Goal: Task Accomplishment & Management: Use online tool/utility

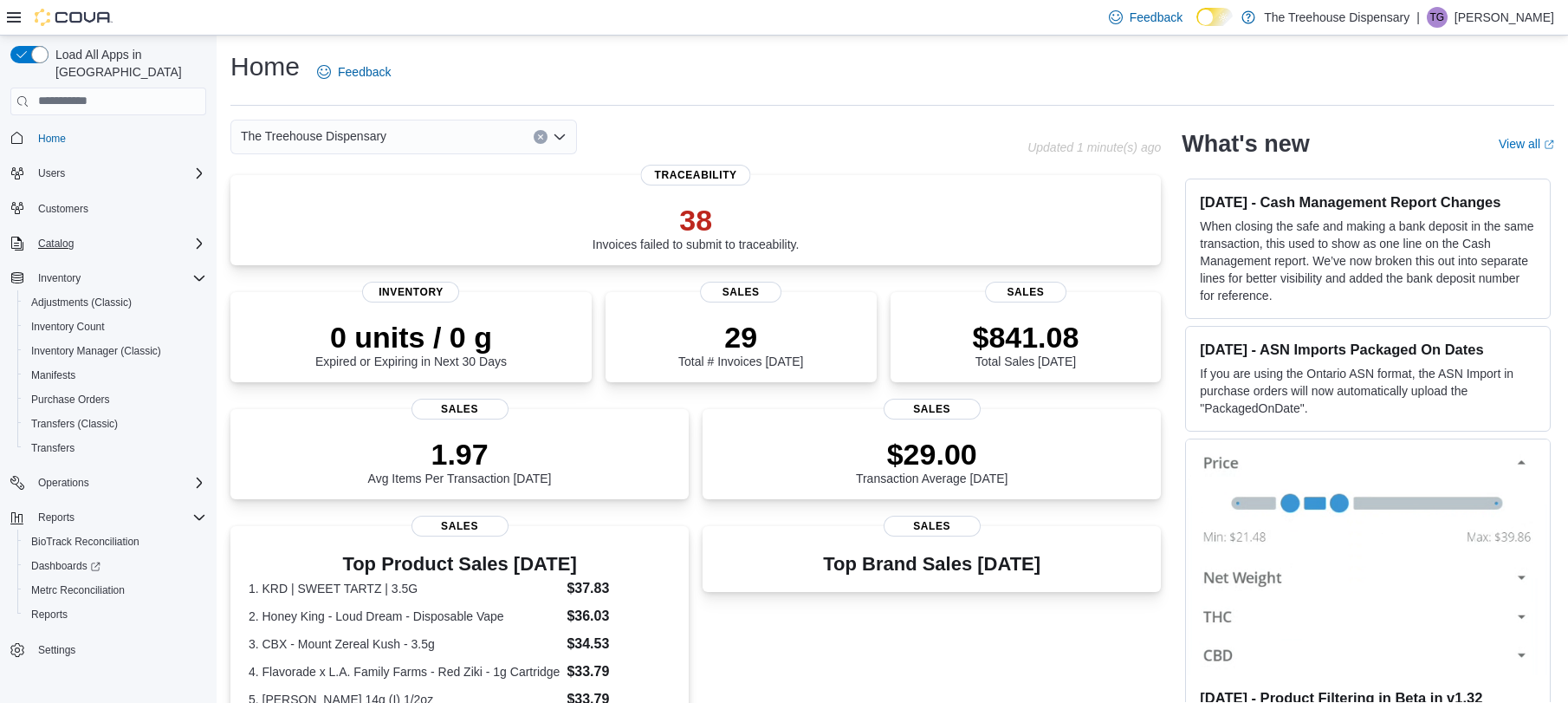
scroll to position [70, 0]
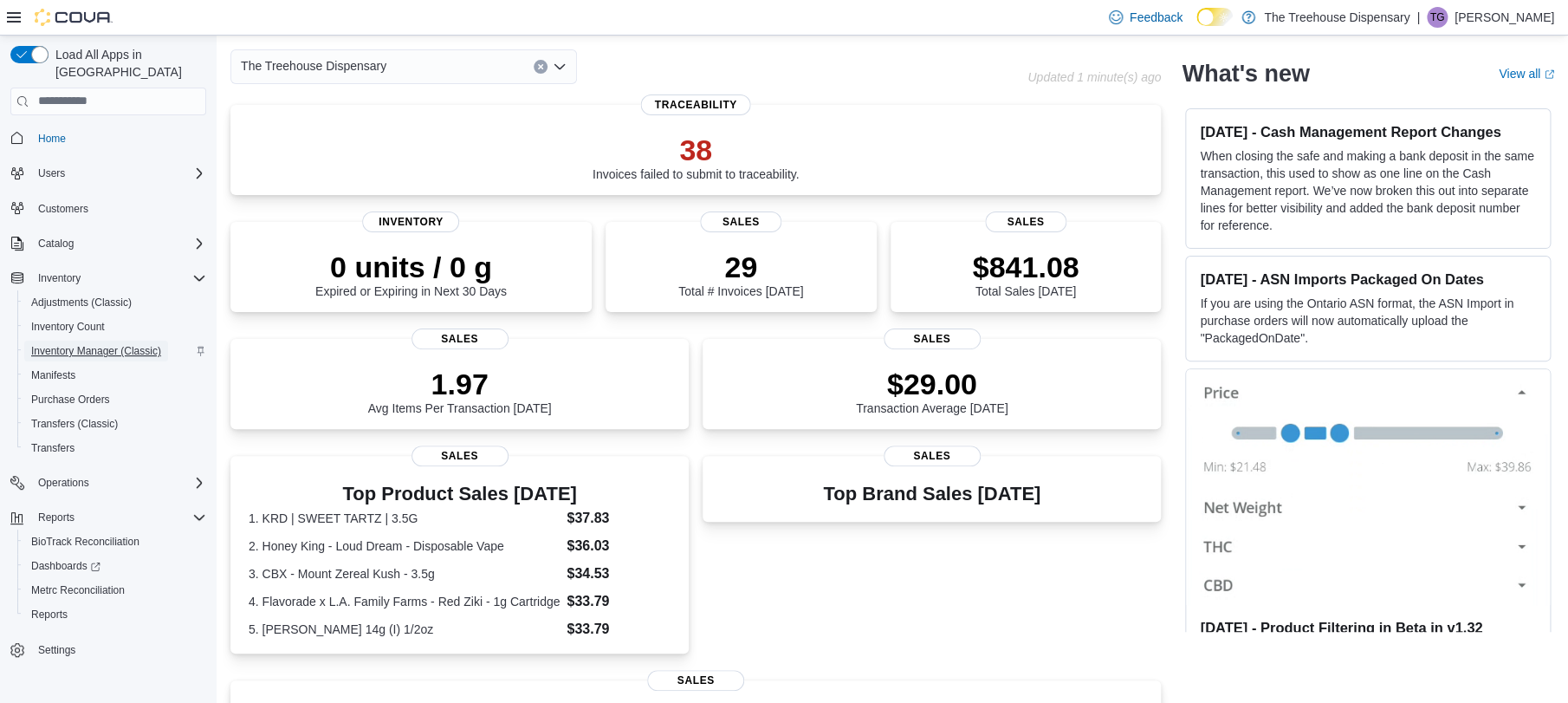
click at [96, 344] on span "Inventory Manager (Classic)" at bounding box center [96, 351] width 130 height 14
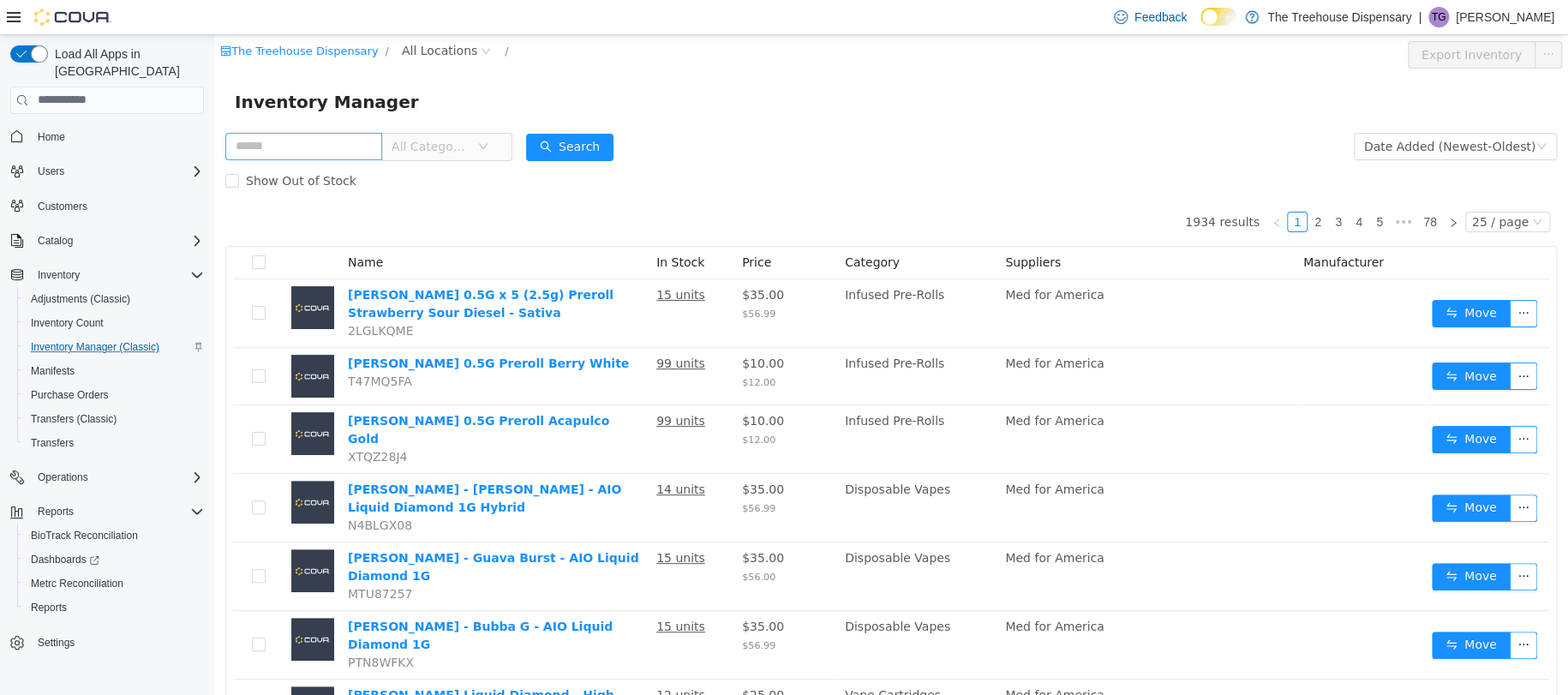
click at [268, 147] on input "text" at bounding box center [304, 146] width 157 height 27
type input "*********"
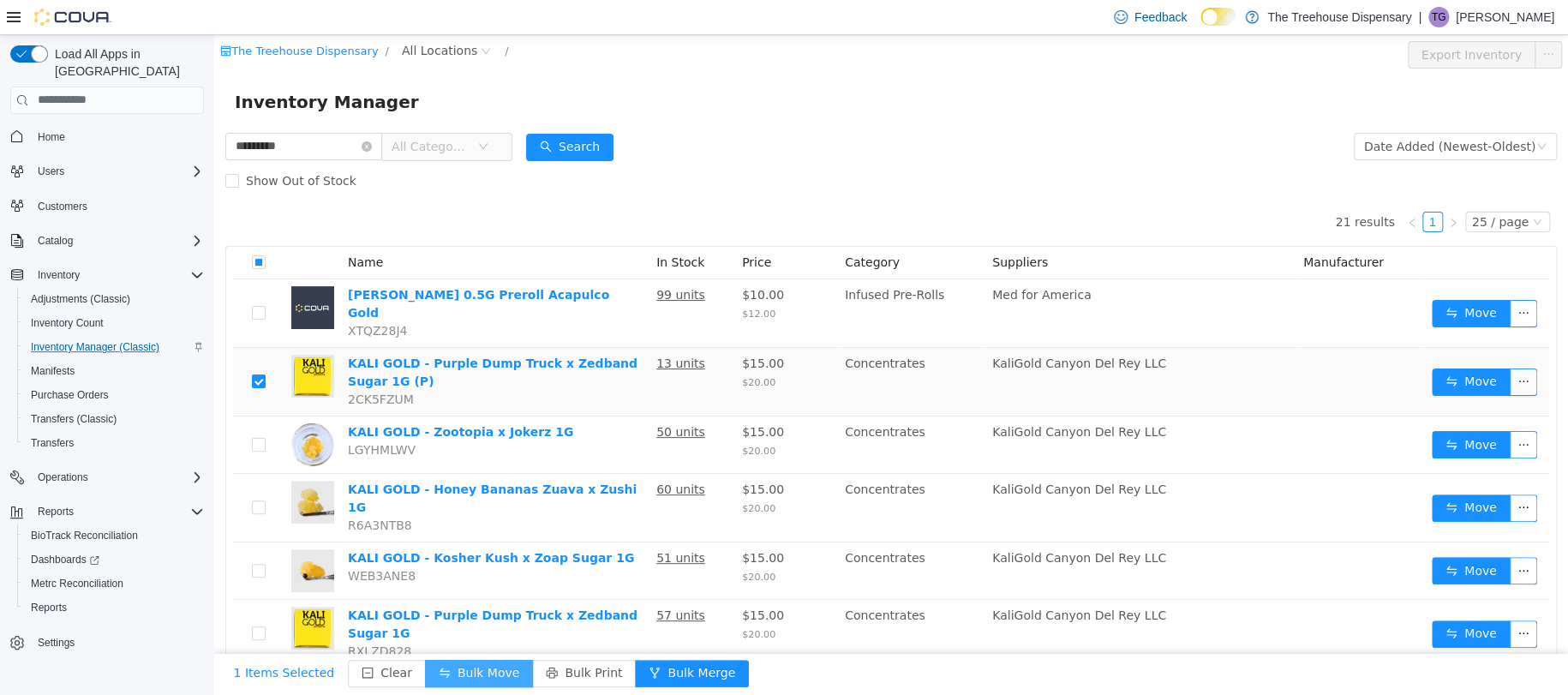
click at [498, 665] on button "Bulk Move" at bounding box center [479, 673] width 108 height 27
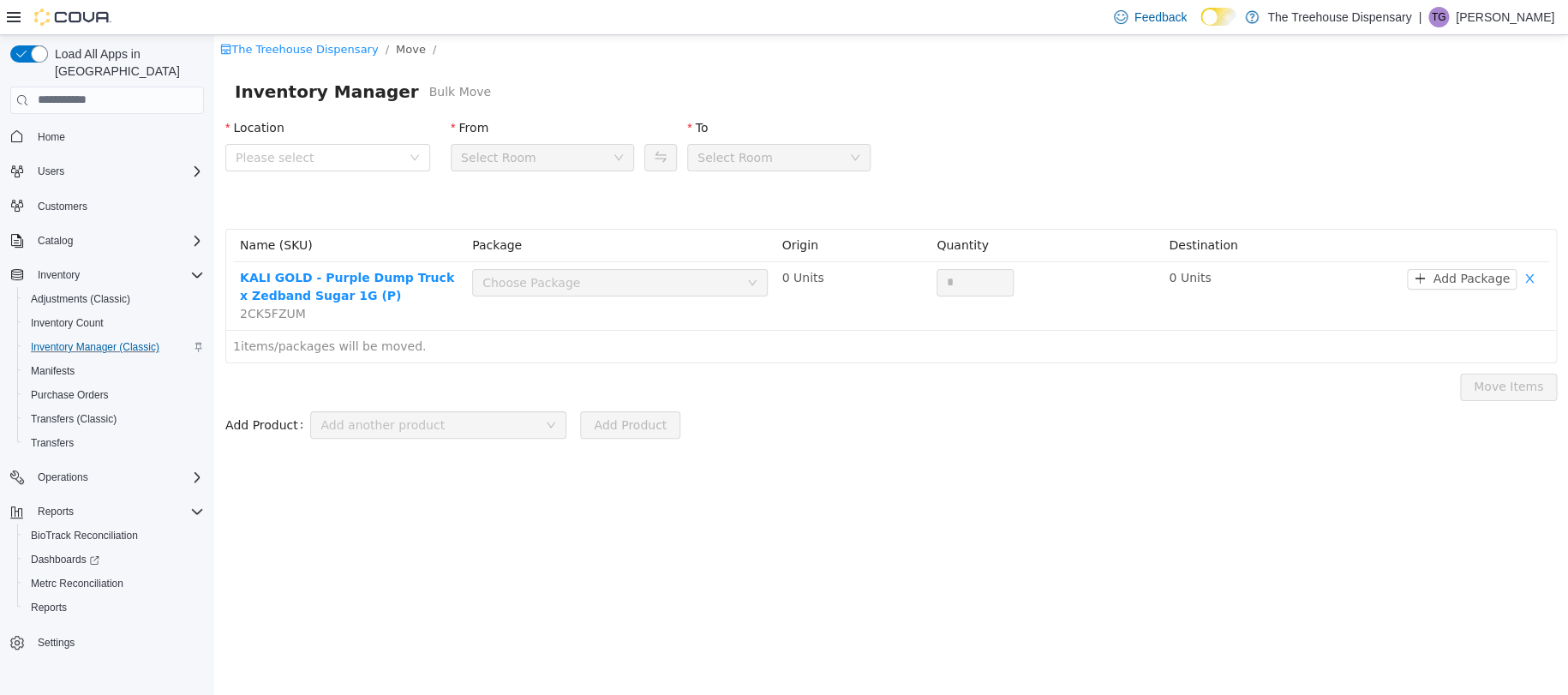
click at [608, 157] on div "Select Room" at bounding box center [536, 156] width 151 height 26
click at [350, 157] on span "Please select" at bounding box center [318, 157] width 166 height 17
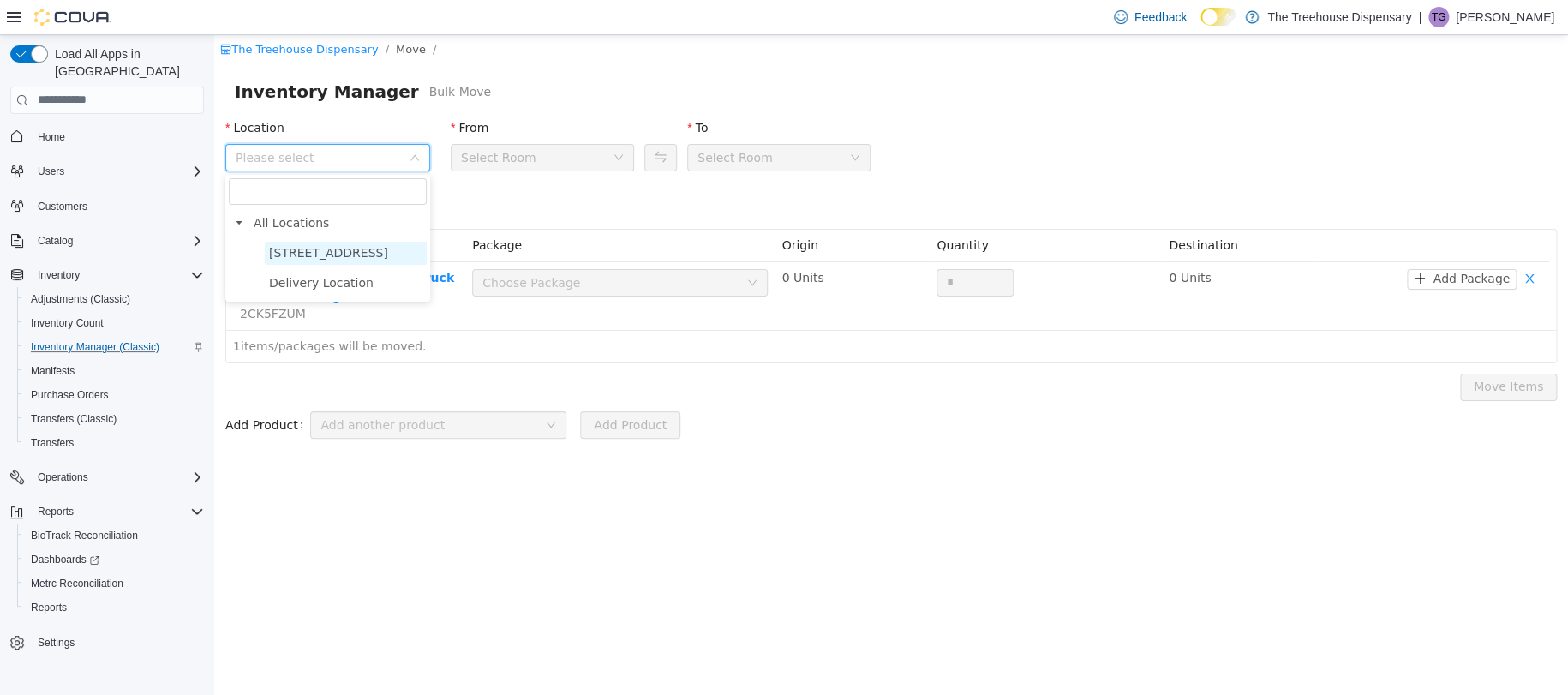
click at [369, 249] on span "[STREET_ADDRESS]" at bounding box center [346, 253] width 162 height 23
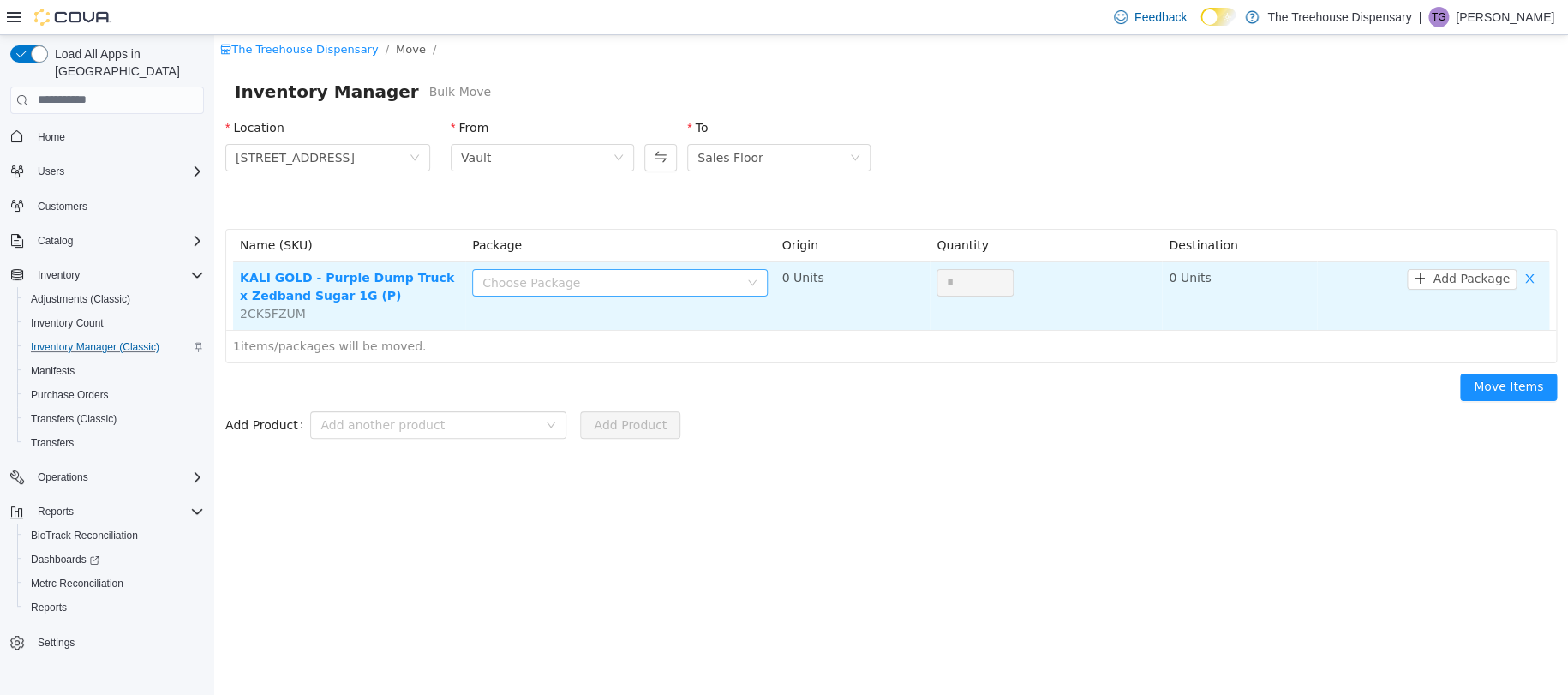
click at [636, 279] on div "Choose Package" at bounding box center [610, 282] width 256 height 17
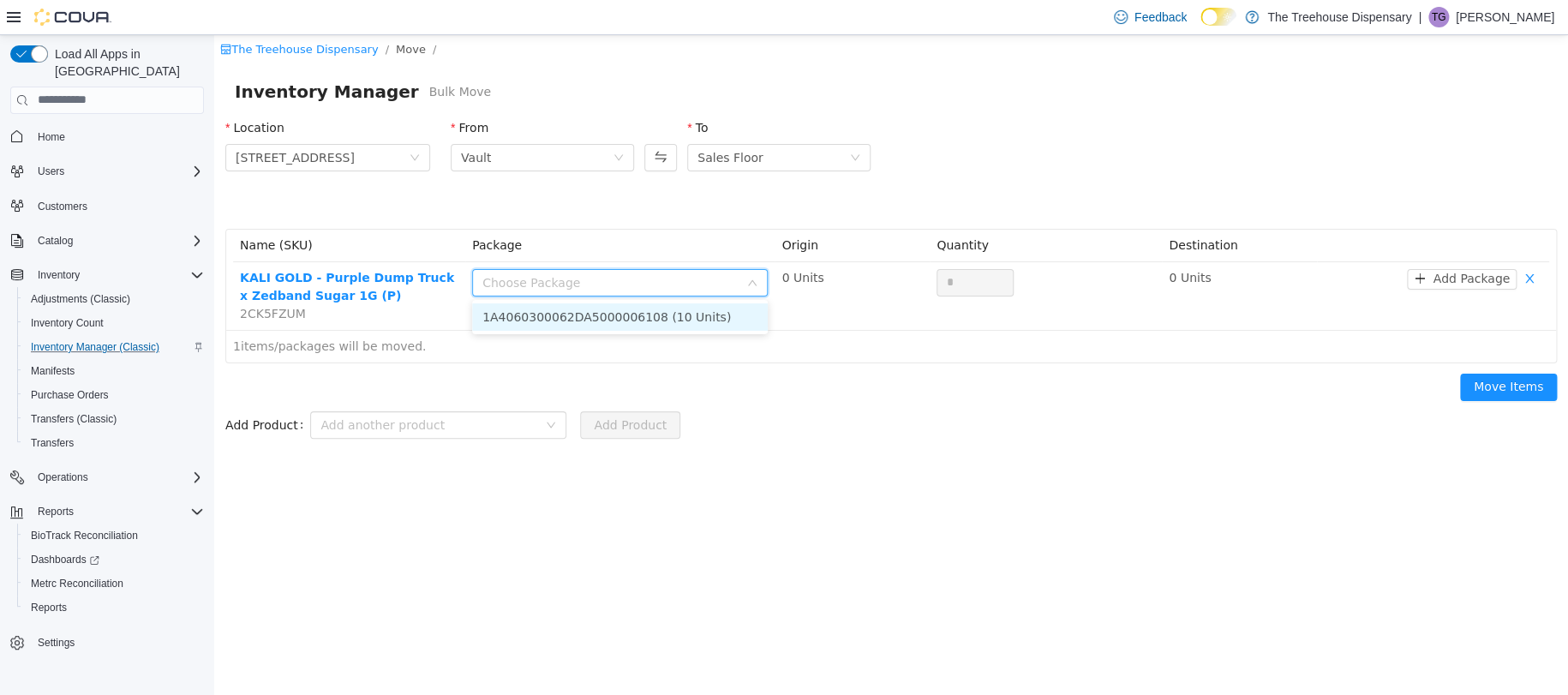
click at [682, 312] on li "1A4060300062DA5000006108 (10 Units)" at bounding box center [620, 316] width 296 height 27
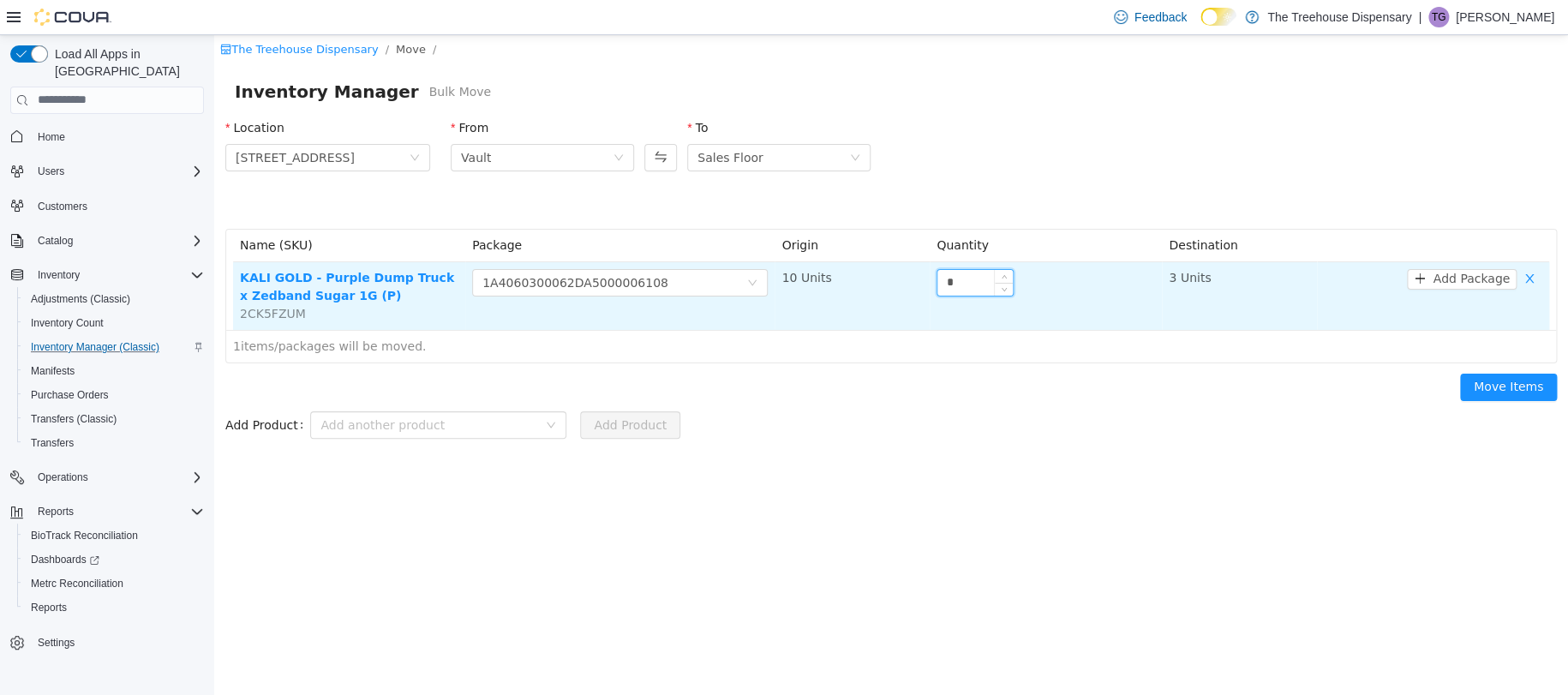
click at [981, 282] on input "*" at bounding box center [975, 281] width 75 height 26
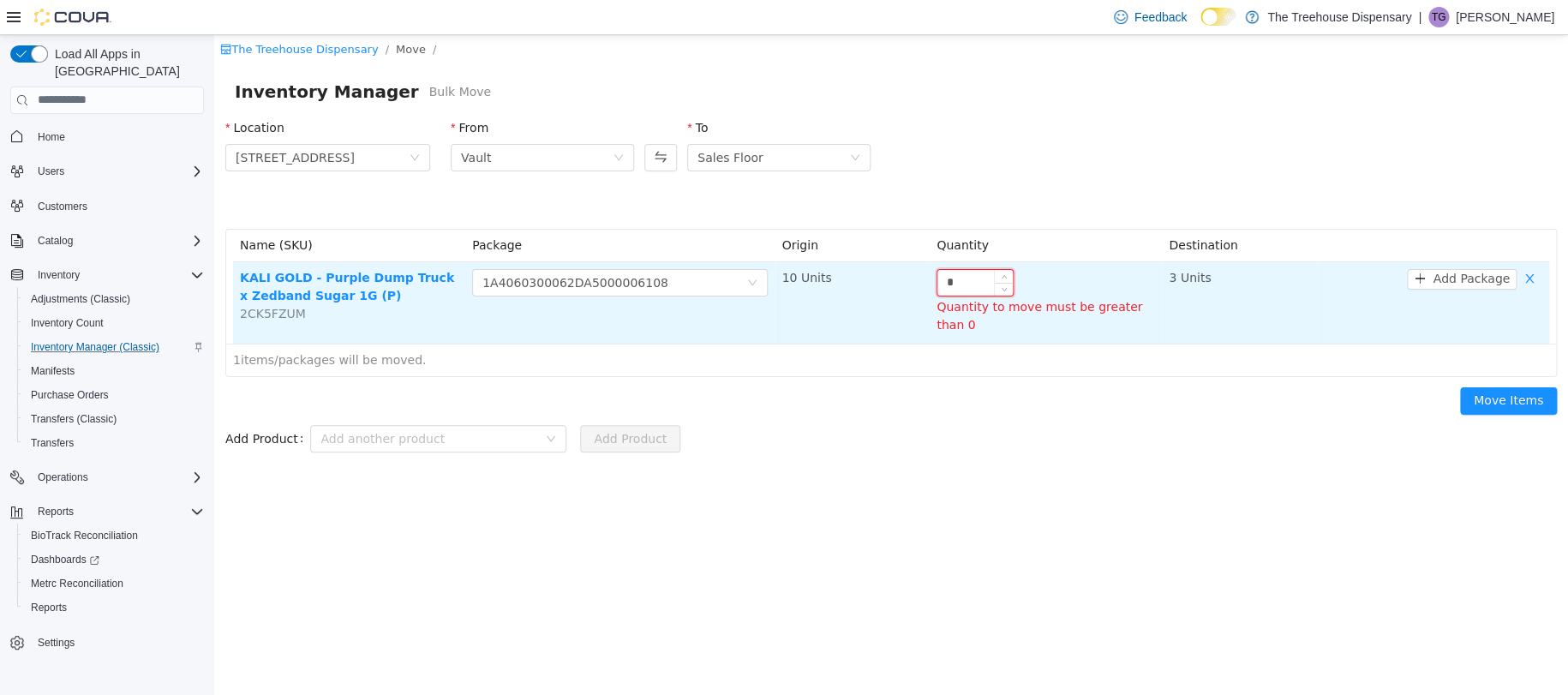
click at [953, 274] on input "*" at bounding box center [975, 281] width 75 height 26
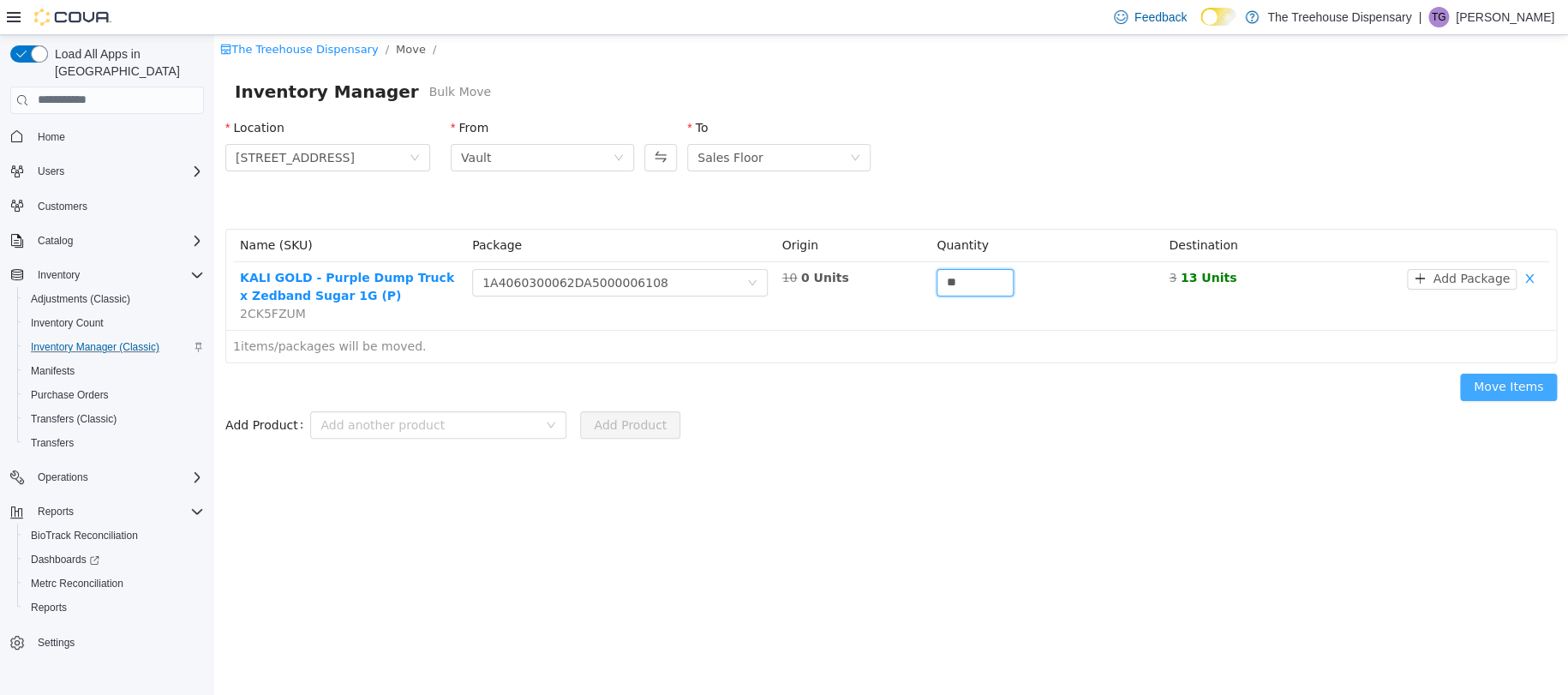
type input "**"
click at [1525, 388] on button "Move Items" at bounding box center [1508, 387] width 96 height 27
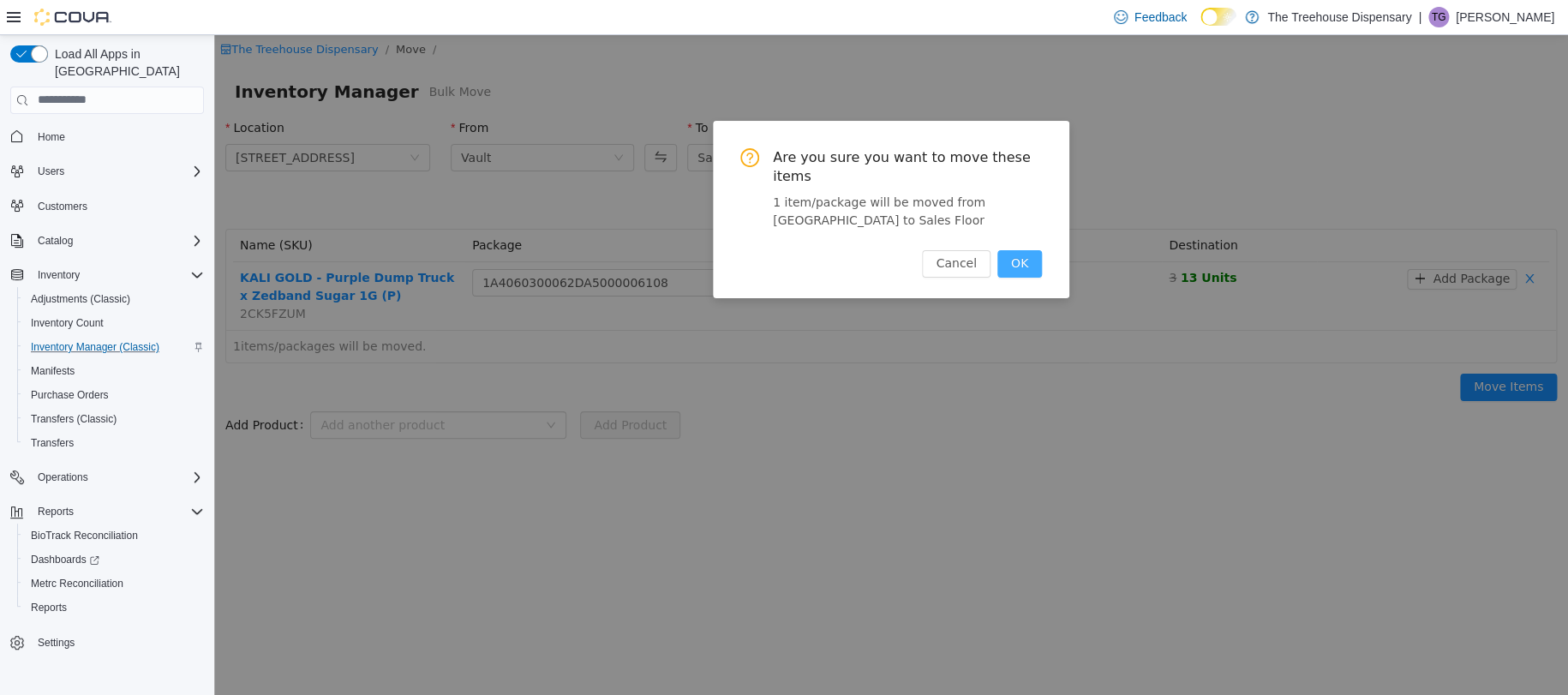
click at [1021, 261] on button "OK" at bounding box center [1020, 263] width 44 height 27
